Goal: Task Accomplishment & Management: Manage account settings

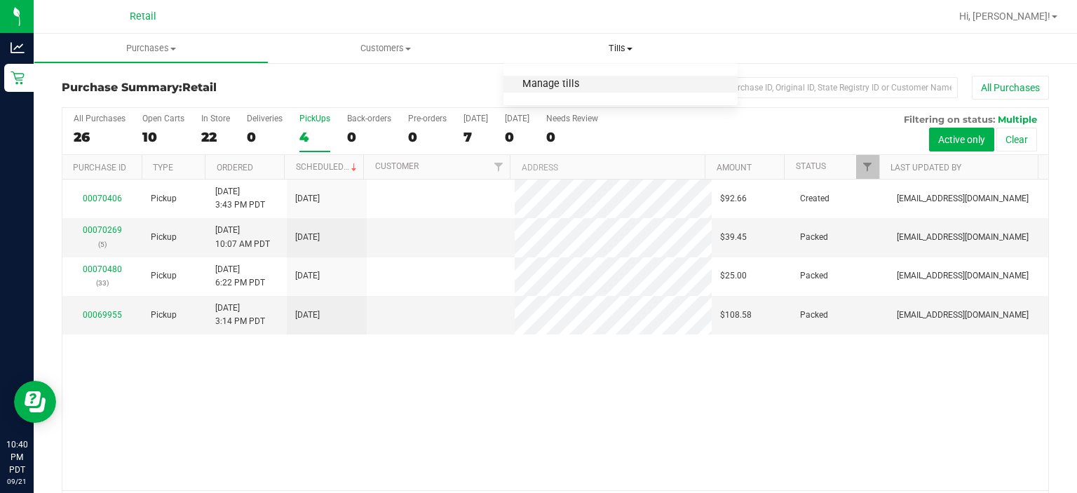
click at [547, 82] on span "Manage tills" at bounding box center [551, 85] width 95 height 12
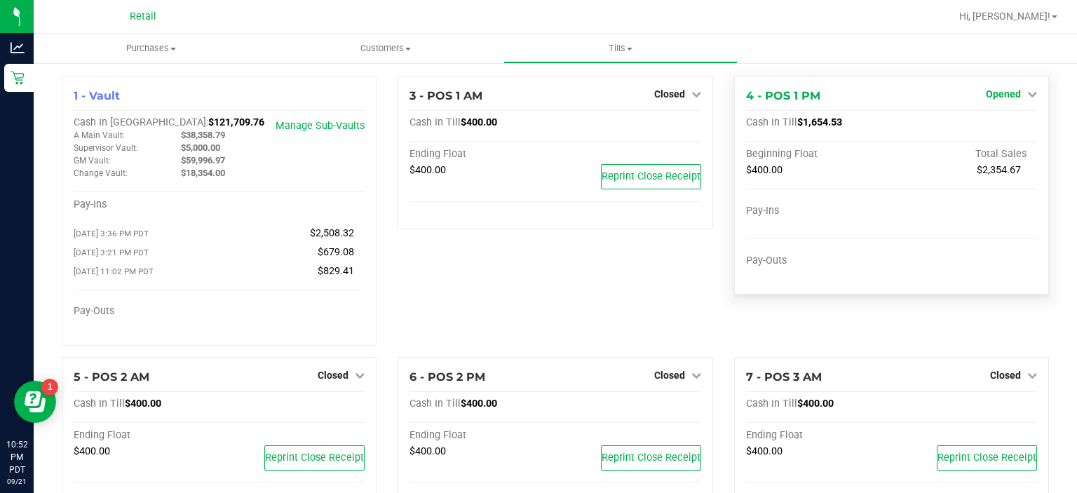
click at [1000, 96] on span "Opened" at bounding box center [1003, 93] width 35 height 11
click at [998, 126] on link "Close Till" at bounding box center [1005, 123] width 38 height 11
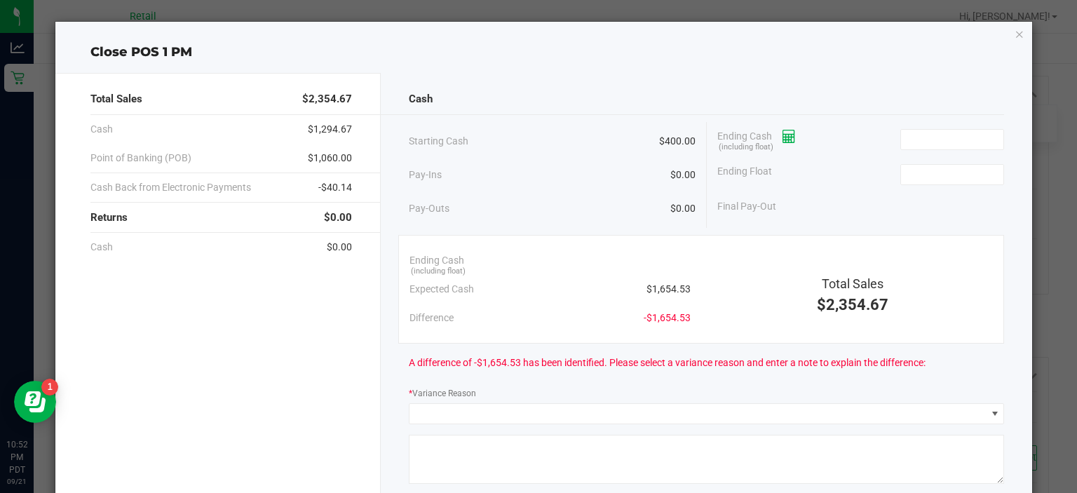
click at [790, 135] on icon at bounding box center [789, 137] width 13 height 10
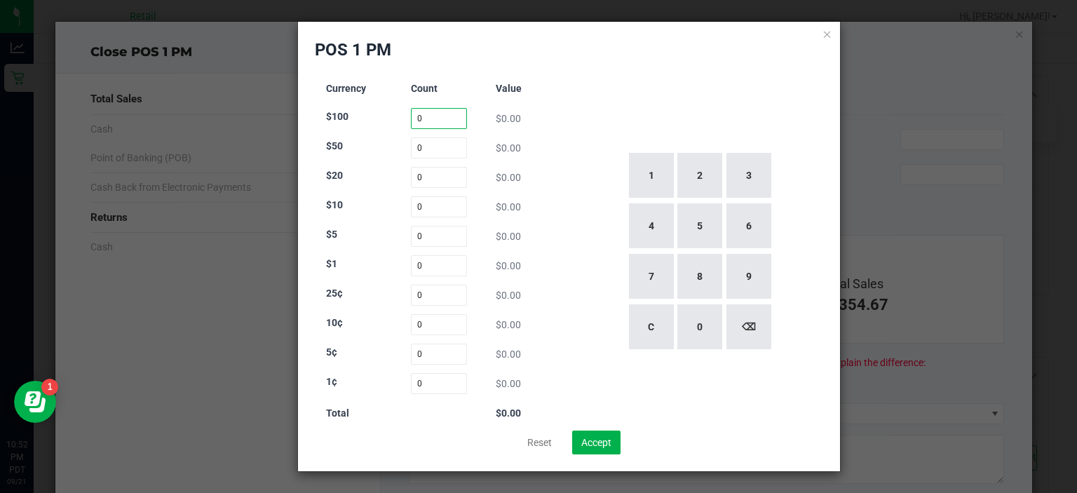
click at [436, 118] on input "0" at bounding box center [439, 118] width 57 height 21
type input "2"
type input "0"
type input "53"
type input "13"
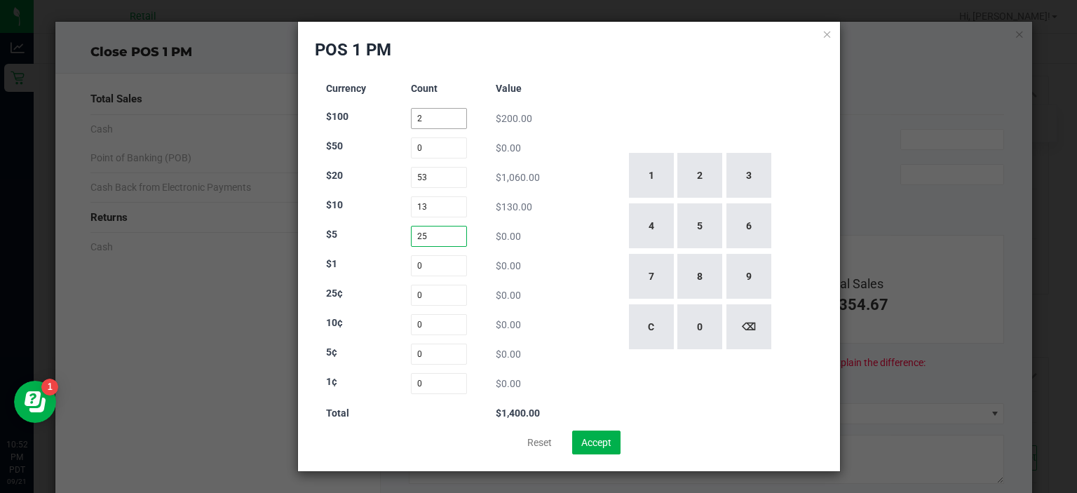
type input "25"
type input "113"
type input "60"
type input "76"
type input "67"
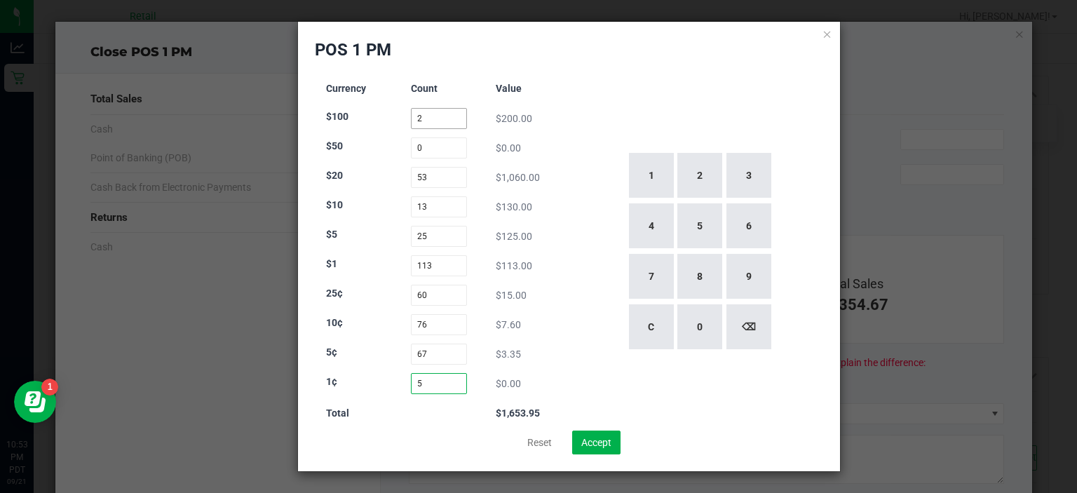
type input "59"
click at [621, 432] on button "Accept" at bounding box center [596, 443] width 48 height 24
type input "$1,654.54"
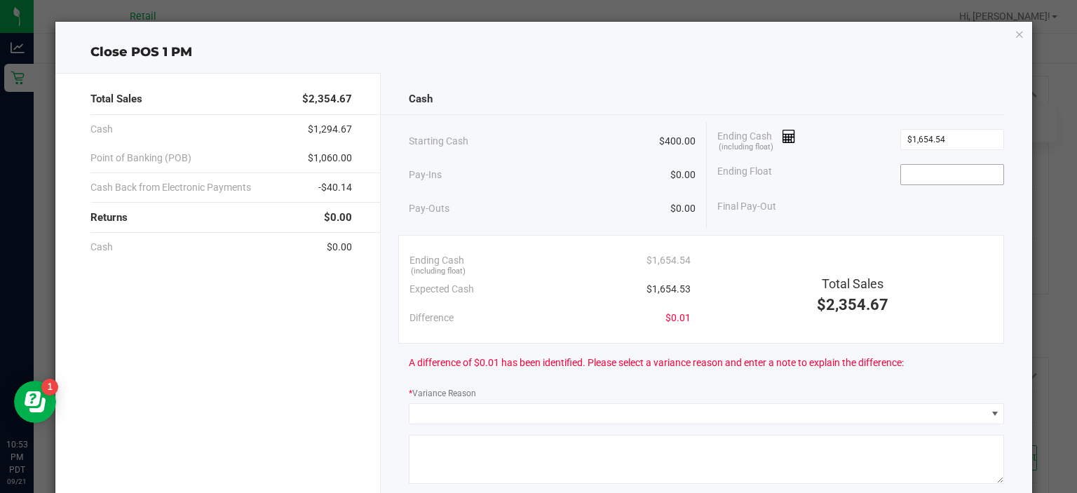
click at [926, 175] on input at bounding box center [952, 175] width 103 height 20
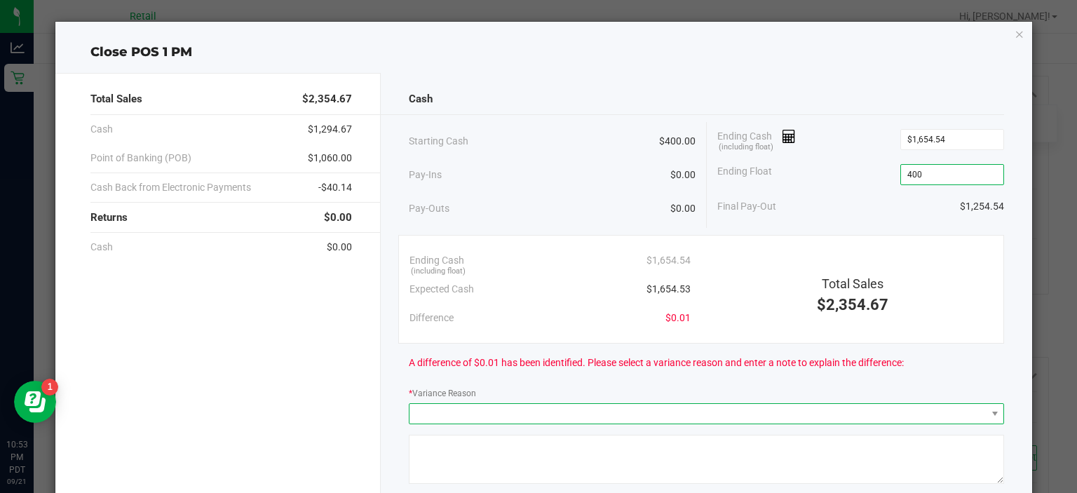
click at [622, 405] on span at bounding box center [698, 414] width 576 height 20
type input "$400.00"
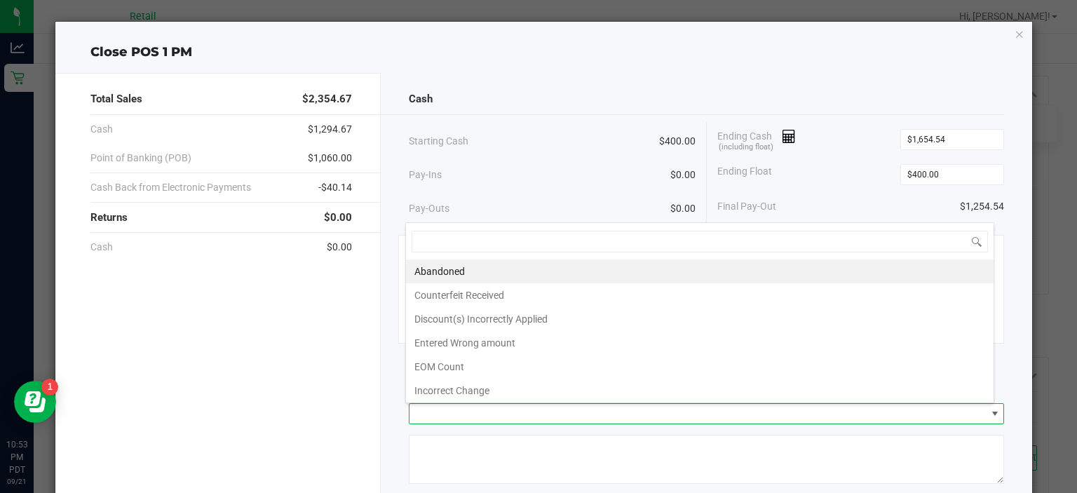
scroll to position [20, 589]
click at [552, 267] on li "Abandoned" at bounding box center [700, 271] width 588 height 24
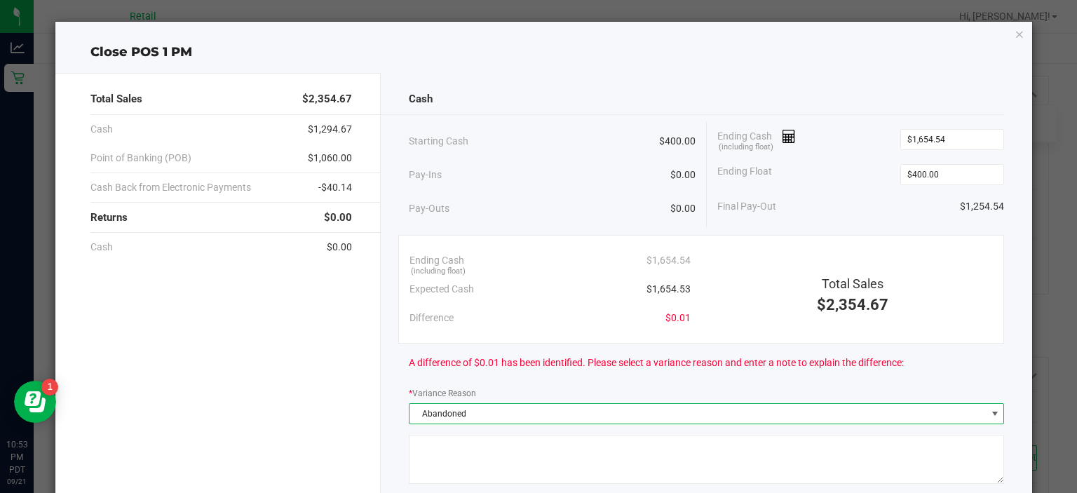
click at [572, 461] on textarea at bounding box center [706, 459] width 595 height 49
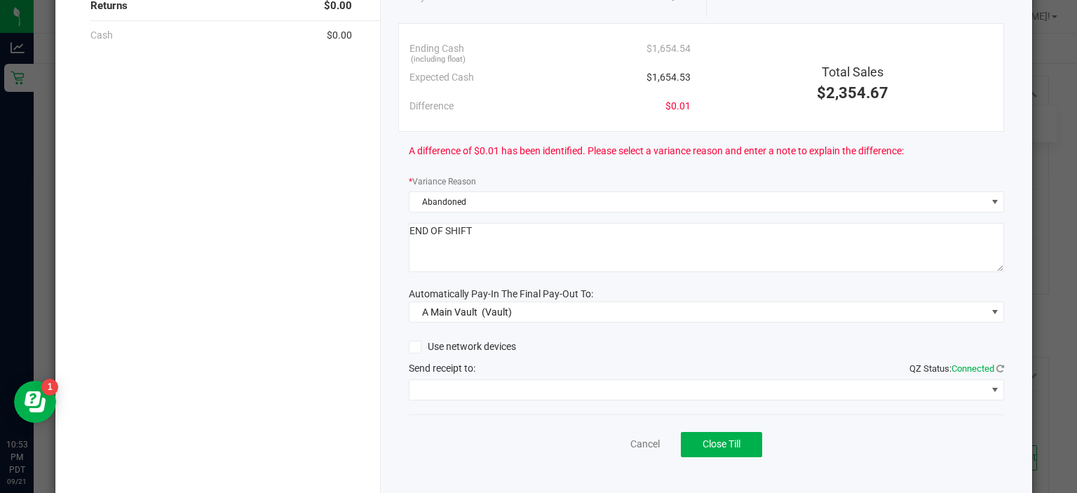
scroll to position [223, 0]
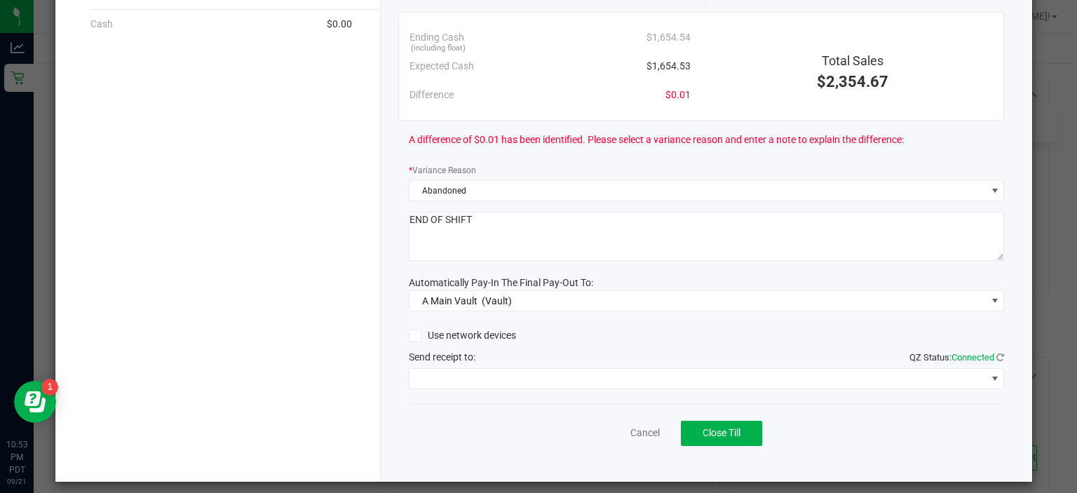
type textarea "END OF SHIFT"
click at [588, 373] on span at bounding box center [698, 379] width 576 height 20
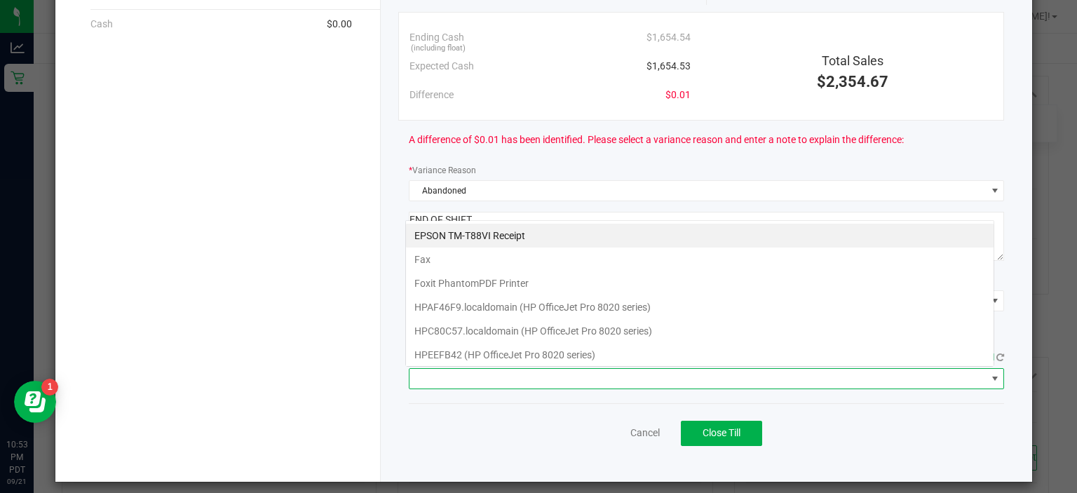
scroll to position [20, 589]
click at [591, 230] on Receipt "EPSON TM-T88VI Receipt" at bounding box center [700, 236] width 588 height 24
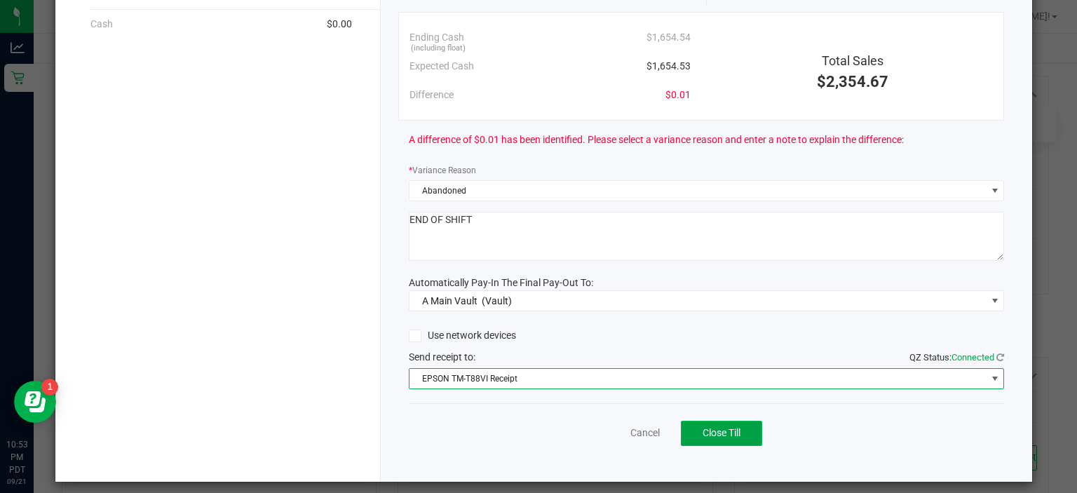
click at [728, 438] on button "Close Till" at bounding box center [721, 433] width 81 height 25
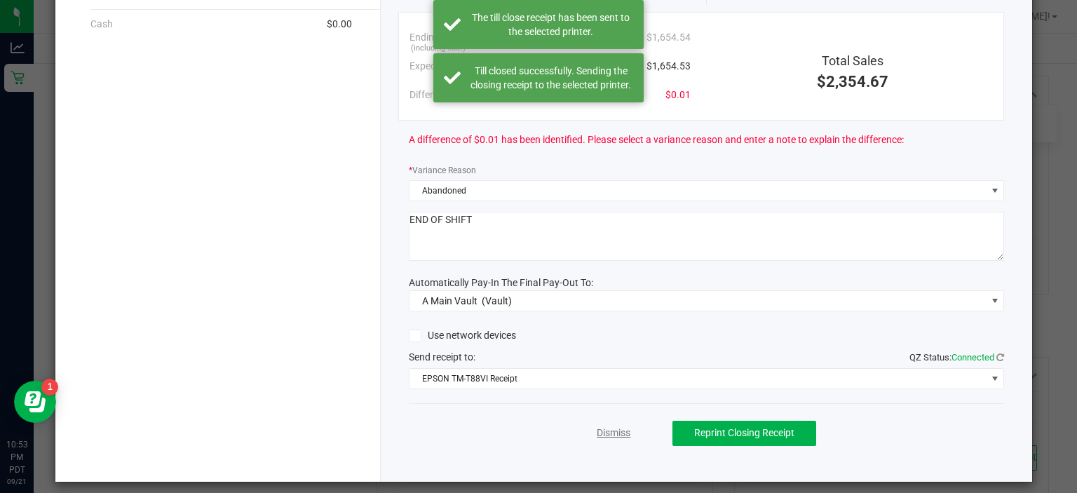
click at [597, 436] on link "Dismiss" at bounding box center [614, 433] width 34 height 15
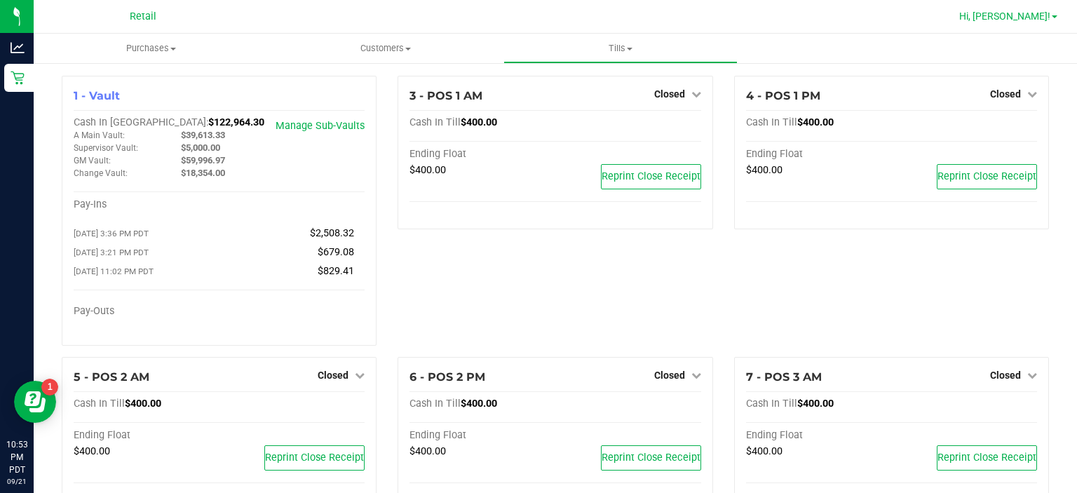
click at [1045, 18] on span "Hi, [PERSON_NAME]!" at bounding box center [1004, 16] width 91 height 11
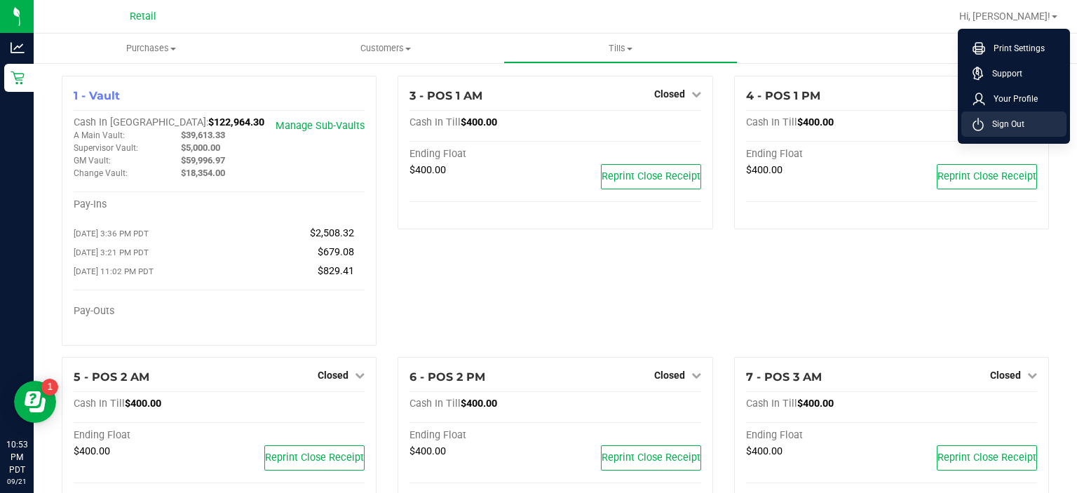
click at [1031, 126] on li "Sign Out" at bounding box center [1013, 124] width 105 height 25
